Goal: Obtain resource: Download file/media

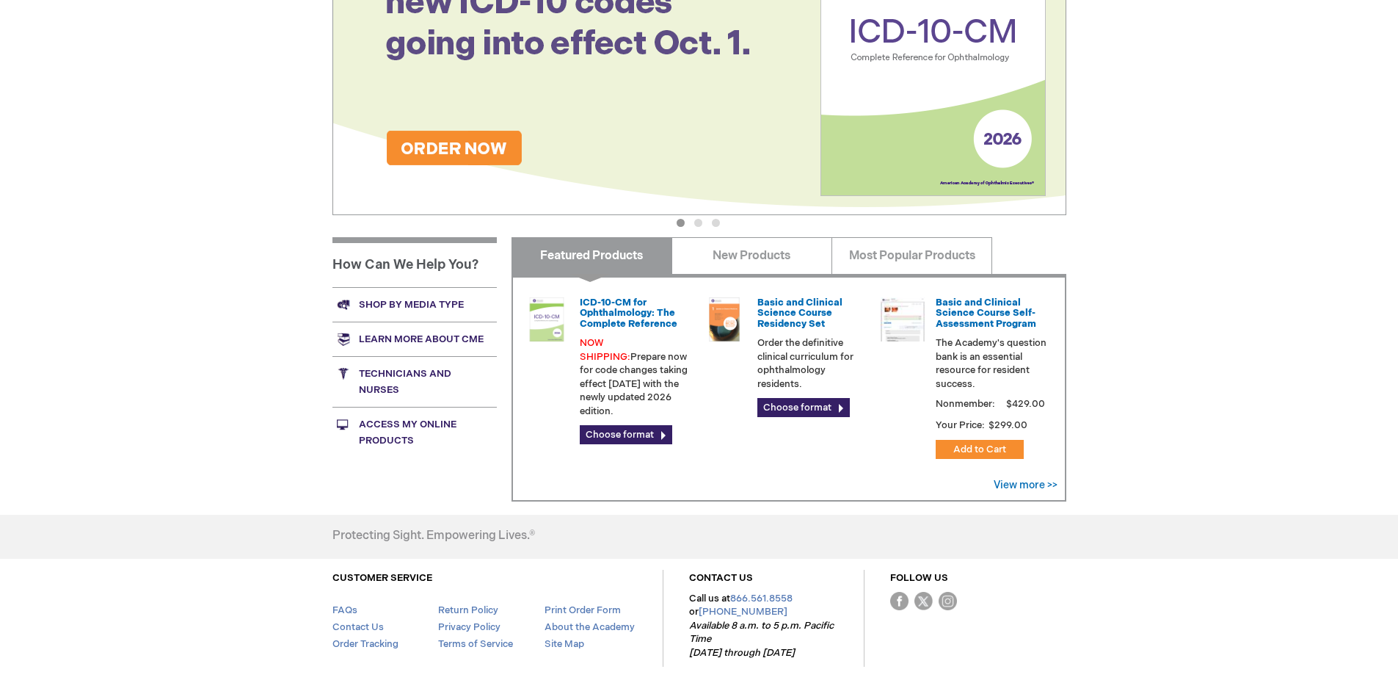
scroll to position [367, 0]
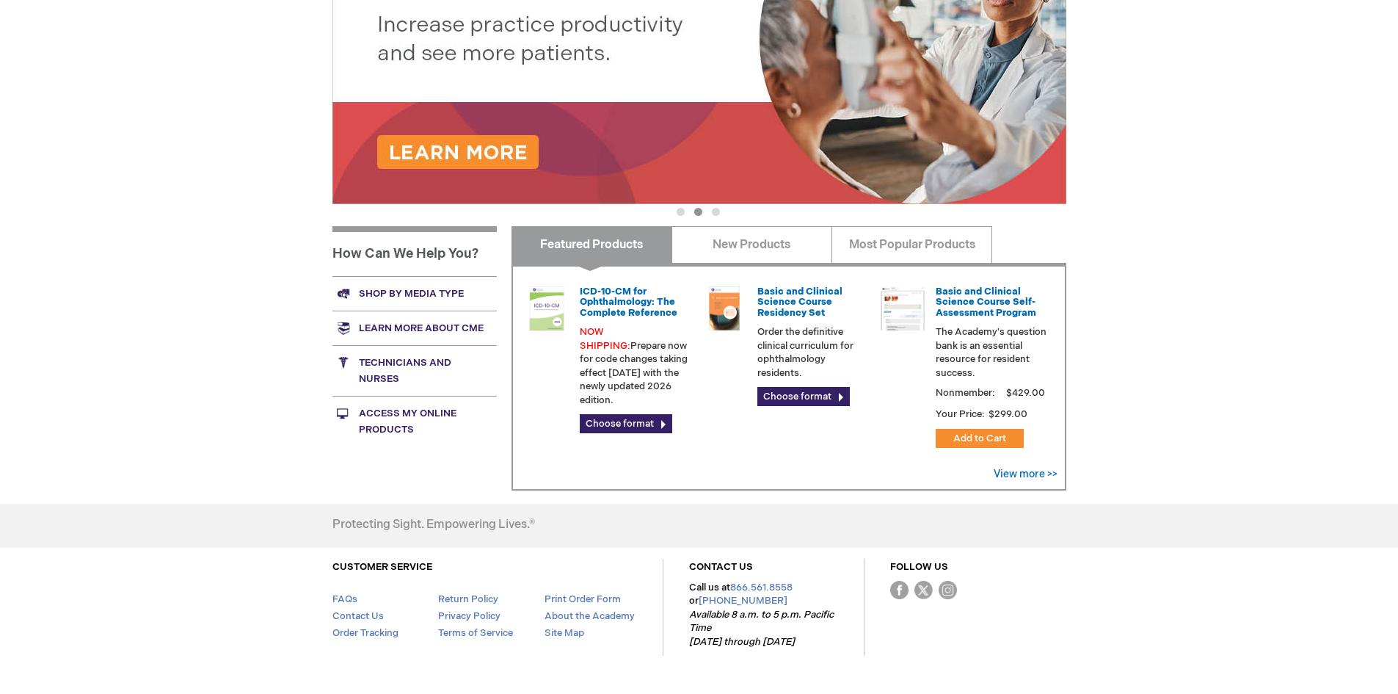
click at [414, 292] on link "Shop by media type" at bounding box center [415, 293] width 164 height 35
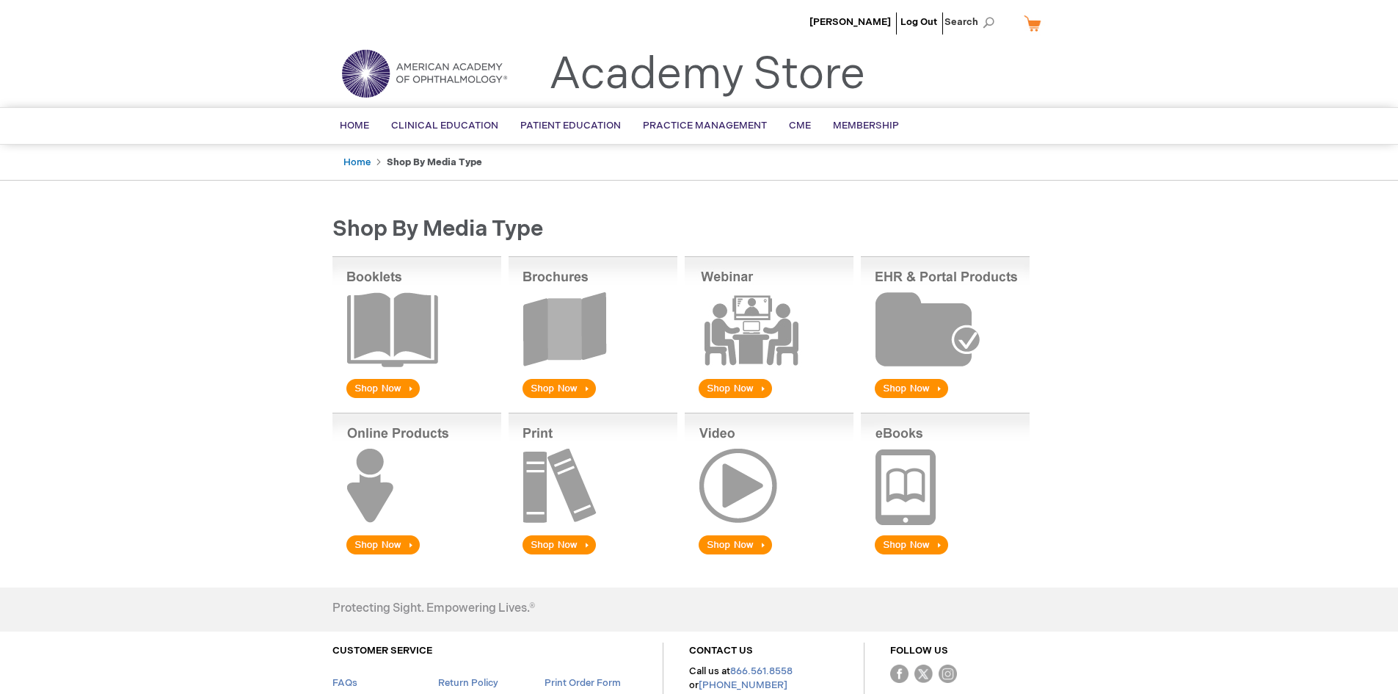
click at [556, 388] on img at bounding box center [593, 328] width 169 height 145
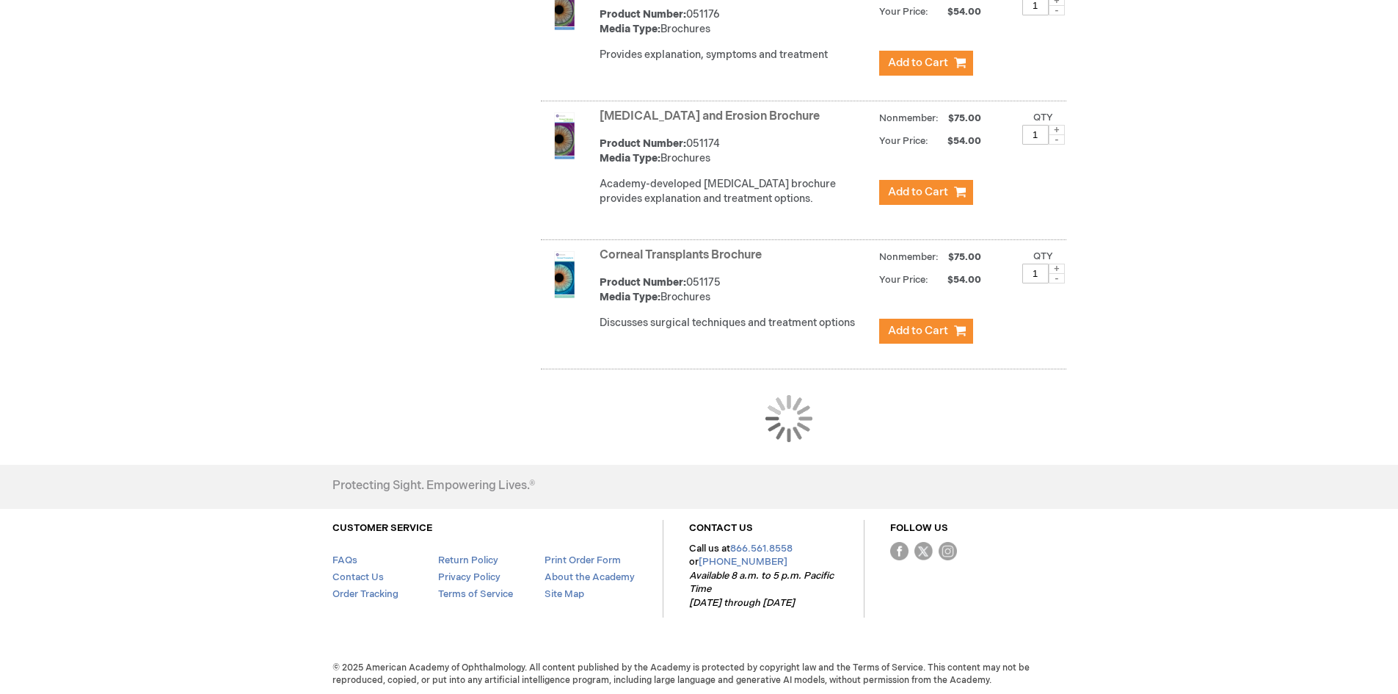
scroll to position [1338, 0]
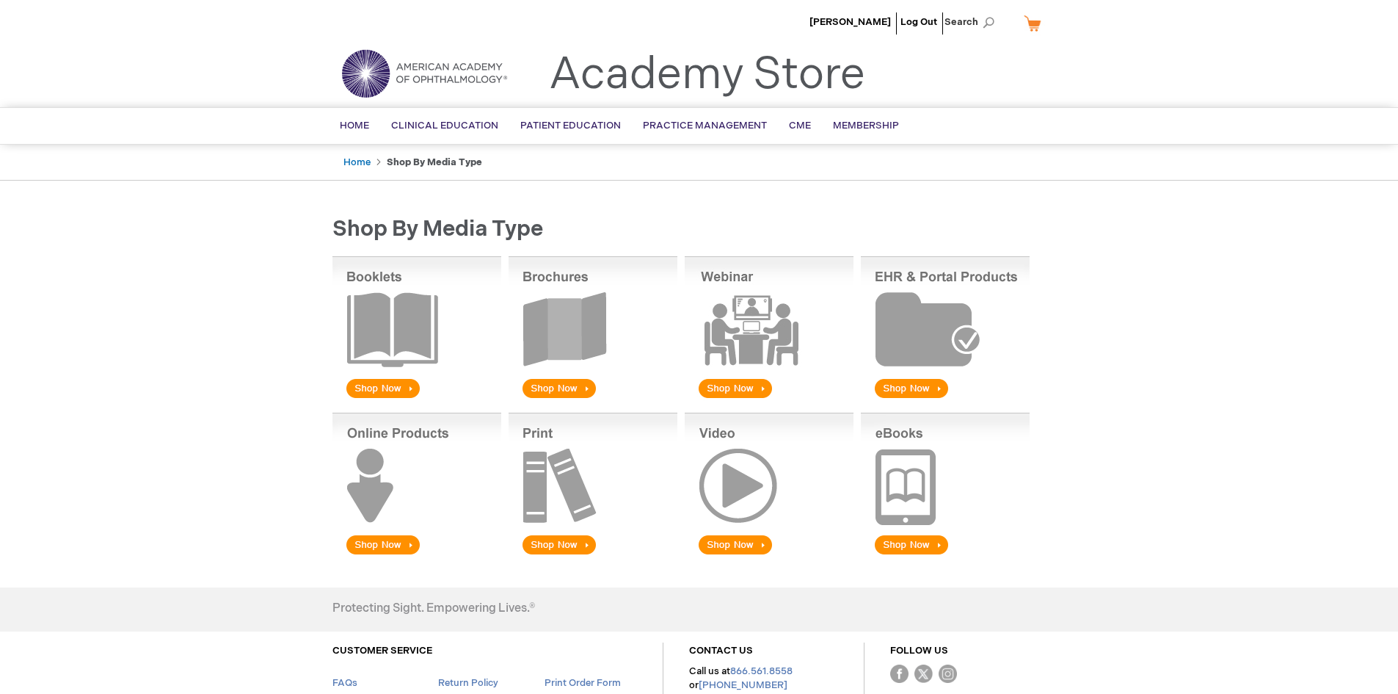
click at [554, 358] on img at bounding box center [593, 328] width 169 height 145
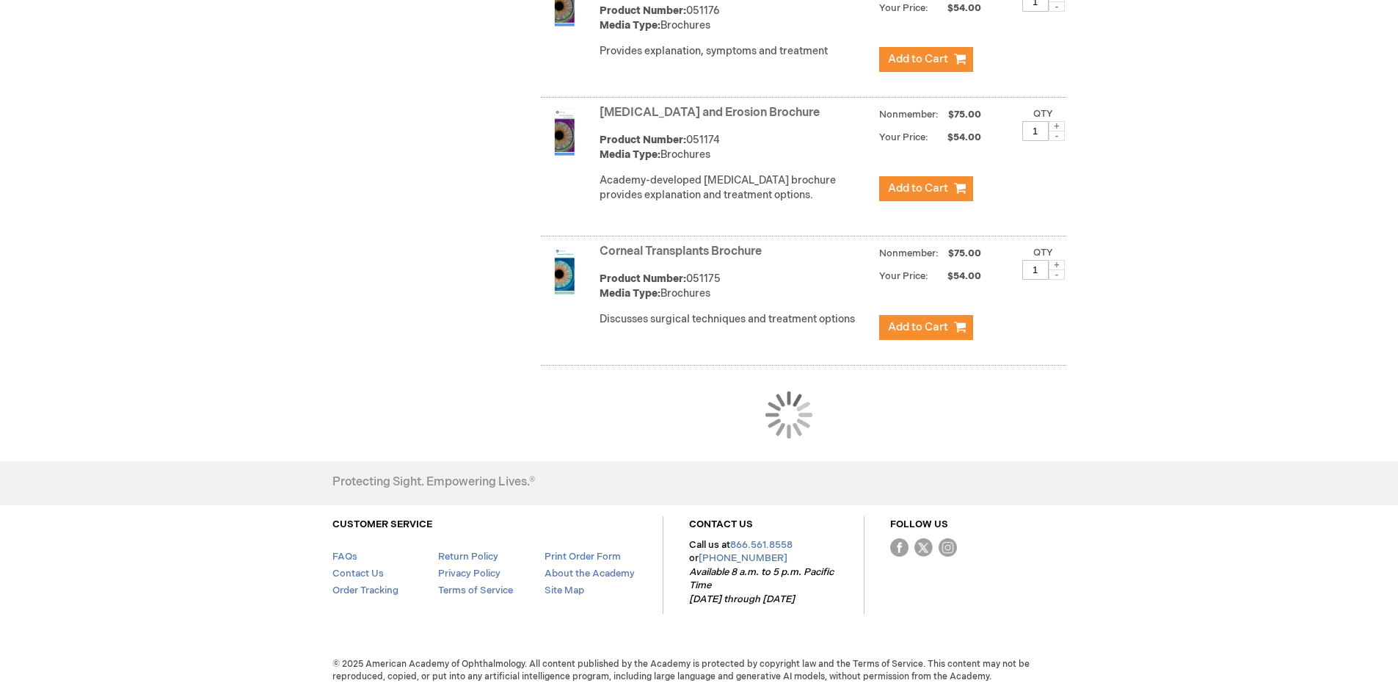
scroll to position [1338, 0]
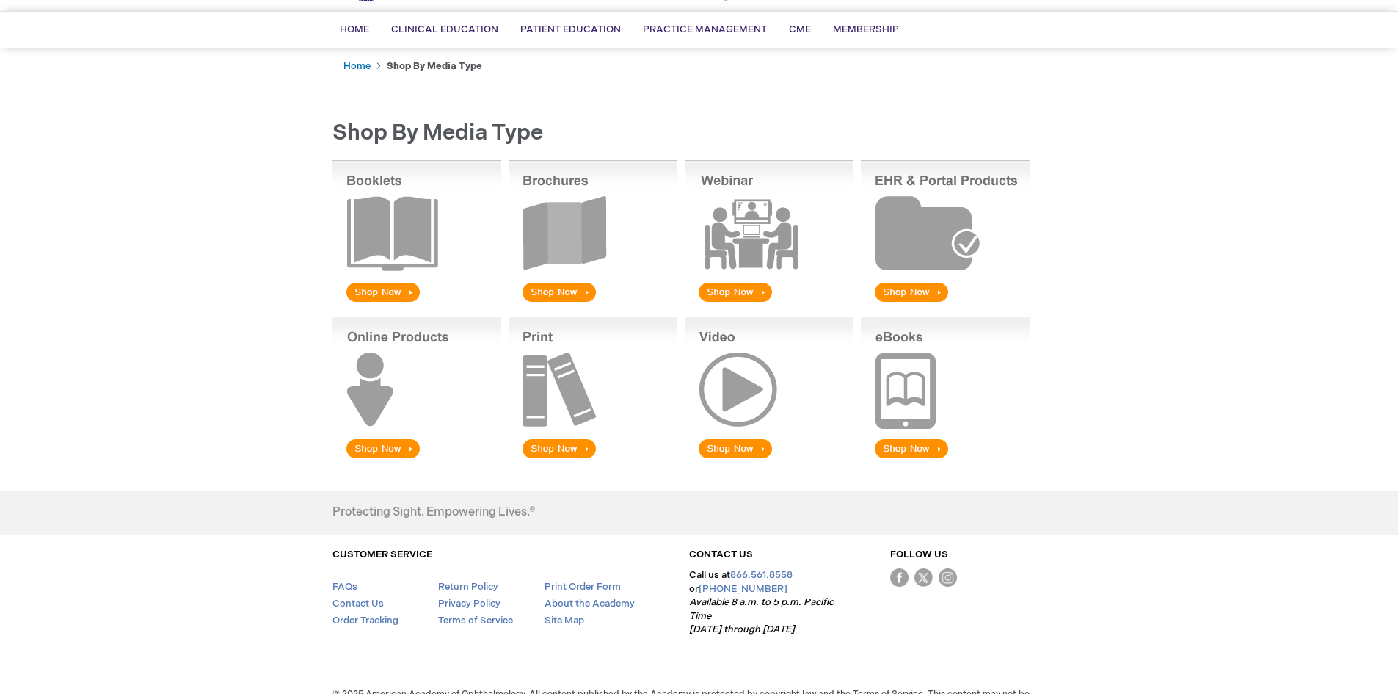
scroll to position [126, 0]
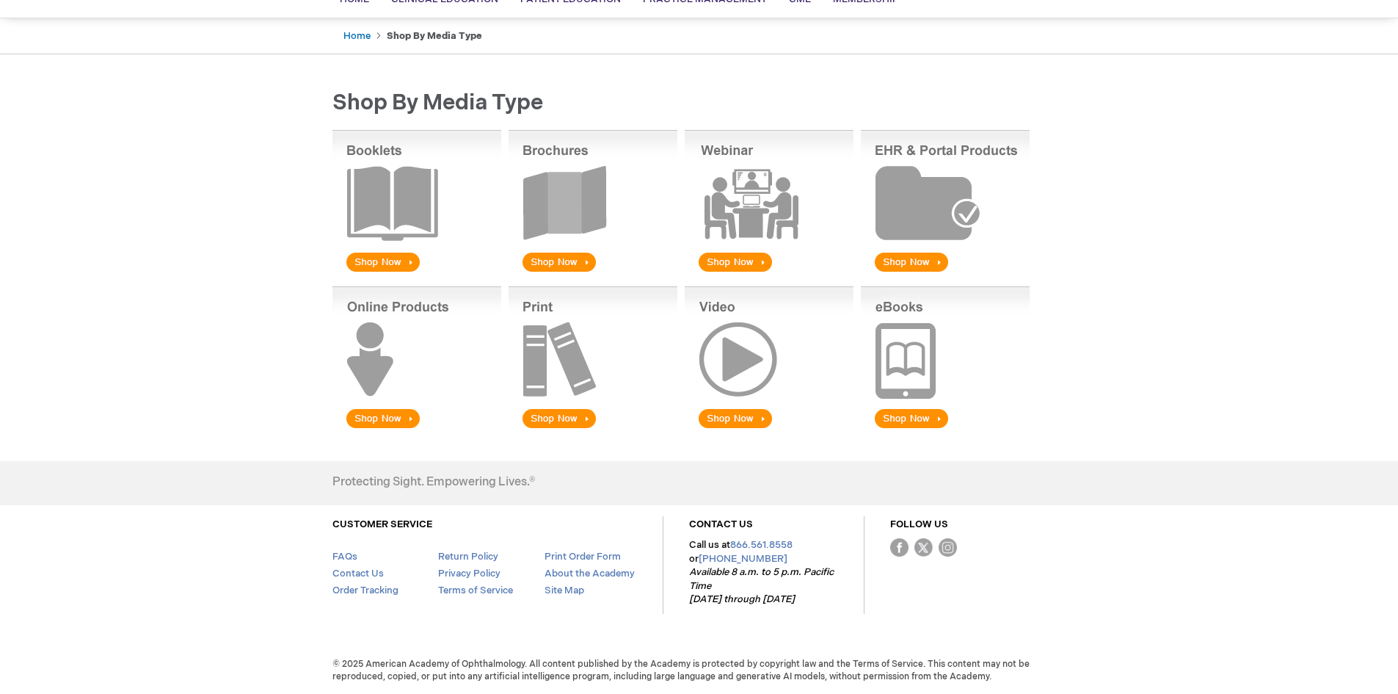
click at [560, 261] on img at bounding box center [593, 202] width 169 height 145
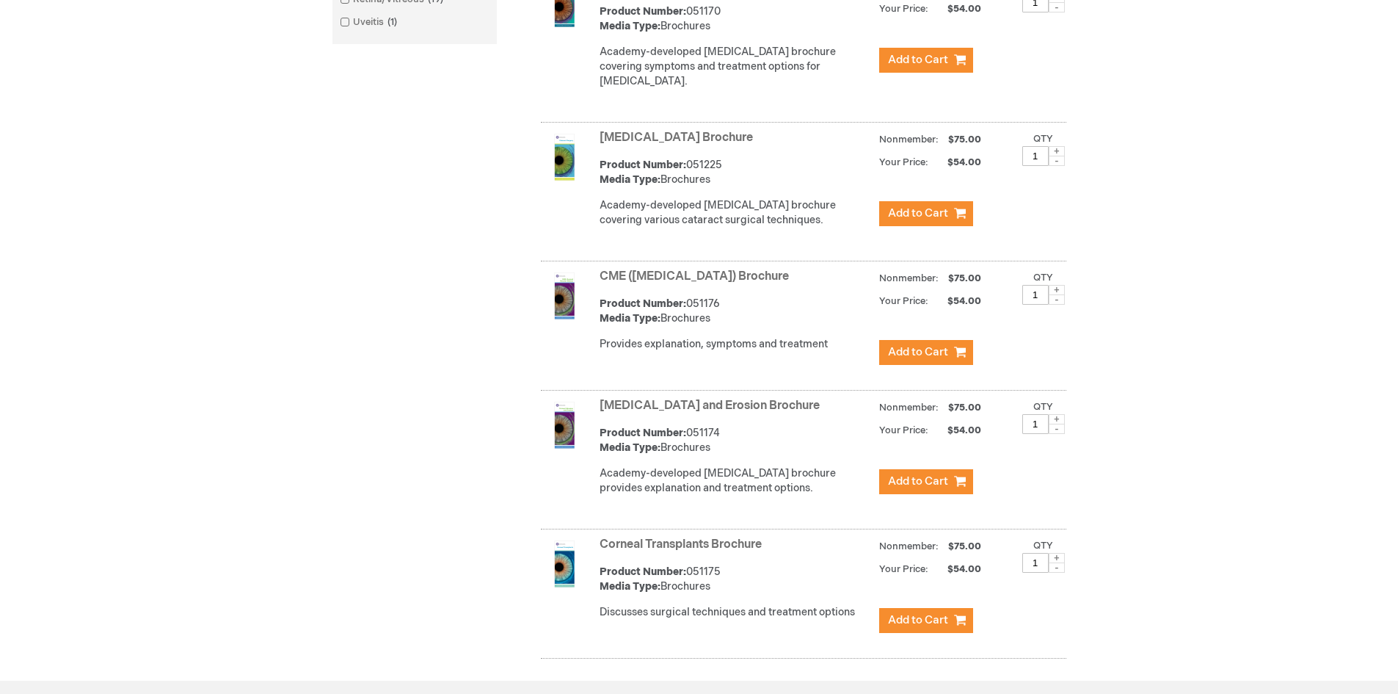
scroll to position [1321, 0]
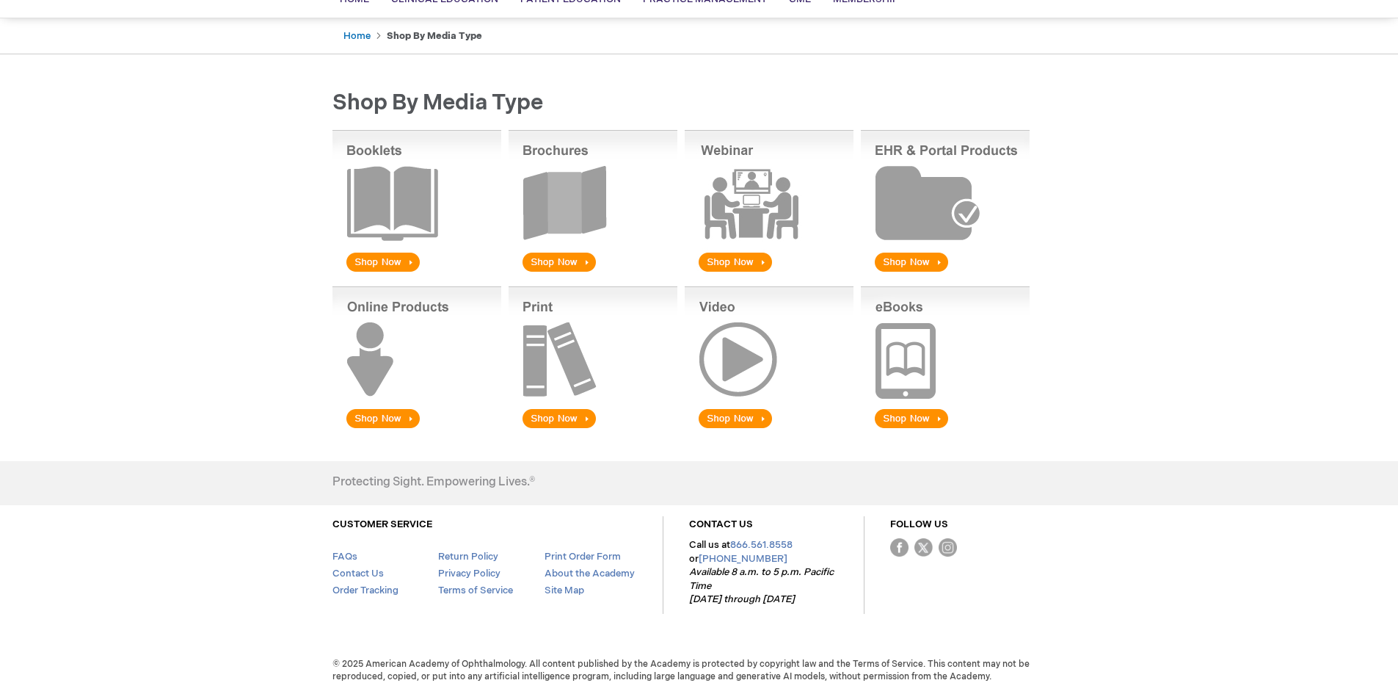
click at [546, 258] on img at bounding box center [593, 202] width 169 height 145
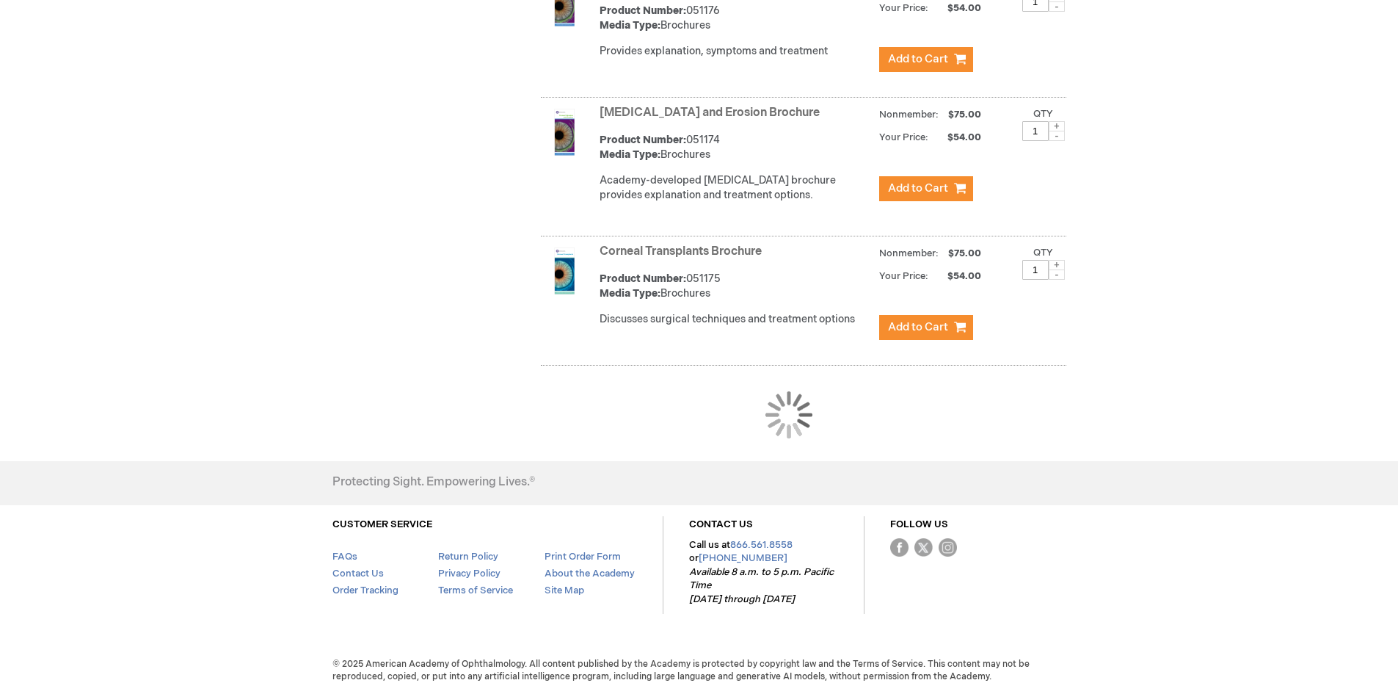
scroll to position [1338, 0]
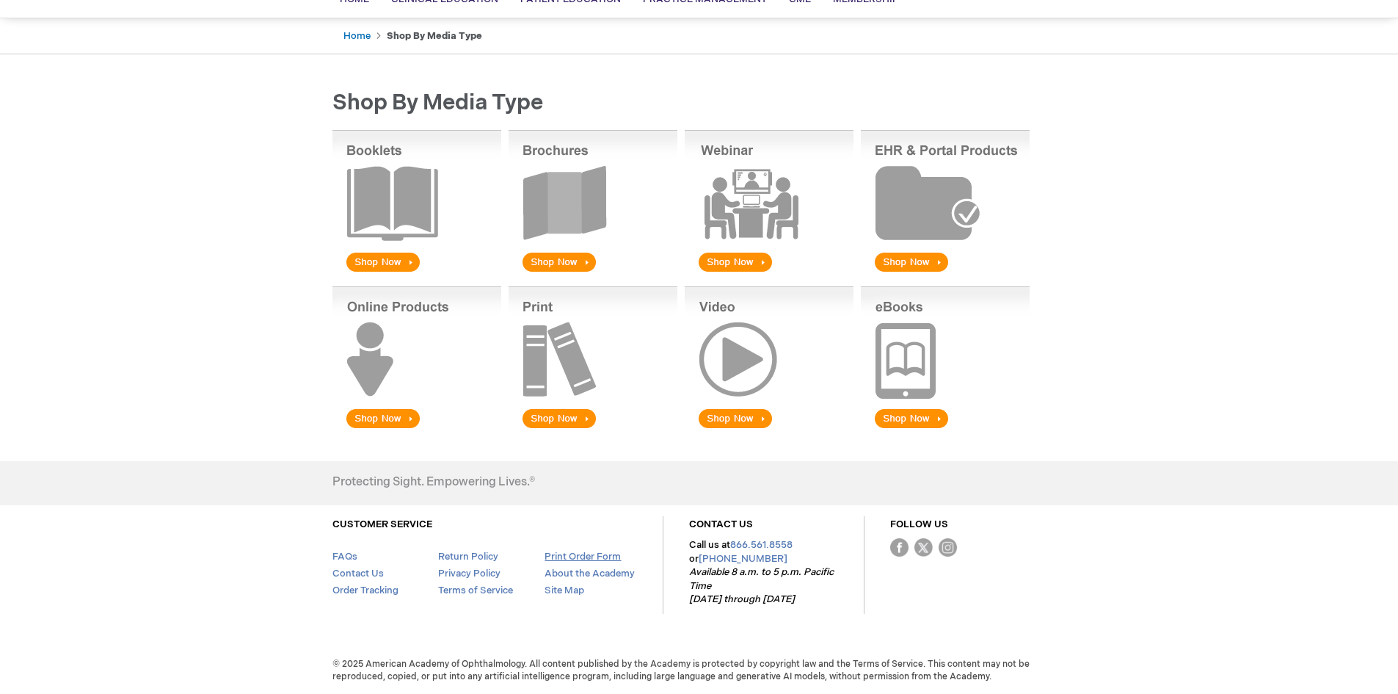
click at [570, 558] on link "Print Order Form" at bounding box center [583, 557] width 76 height 12
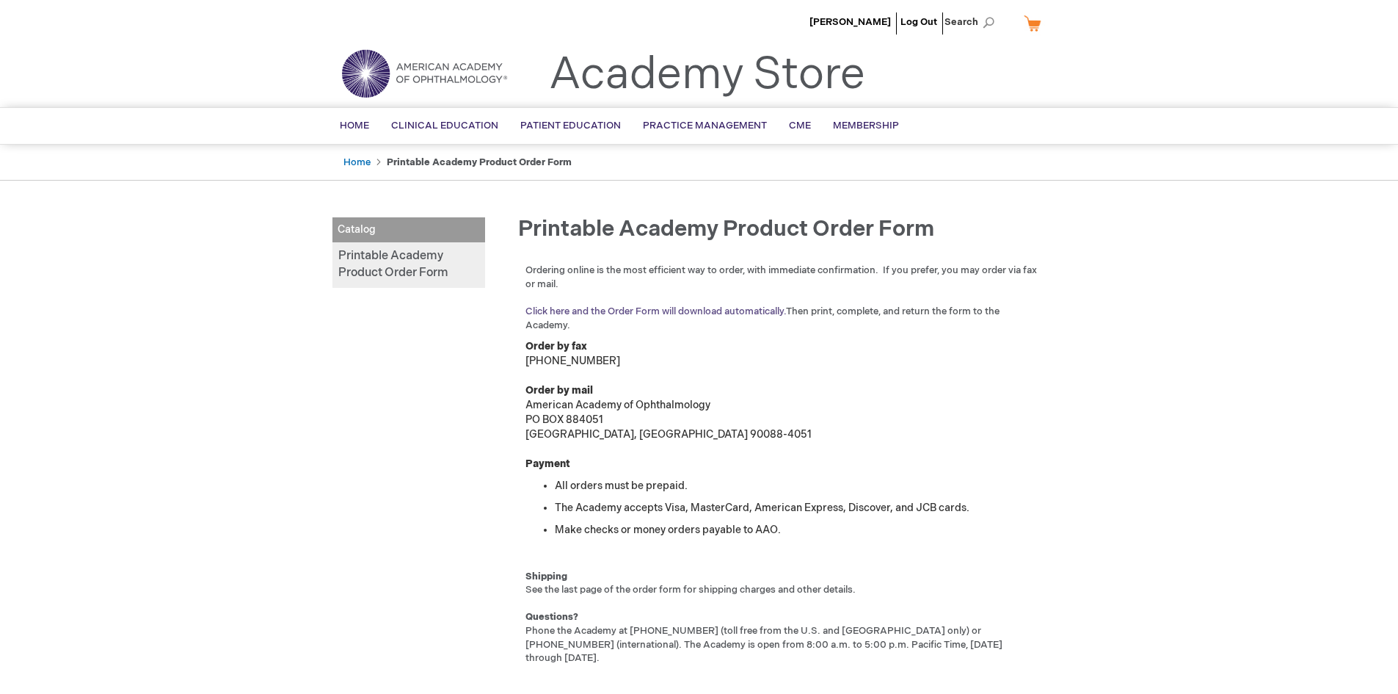
click at [636, 312] on link "Click here and the Order Form will download automatically." at bounding box center [656, 311] width 261 height 12
